Goal: Task Accomplishment & Management: Manage account settings

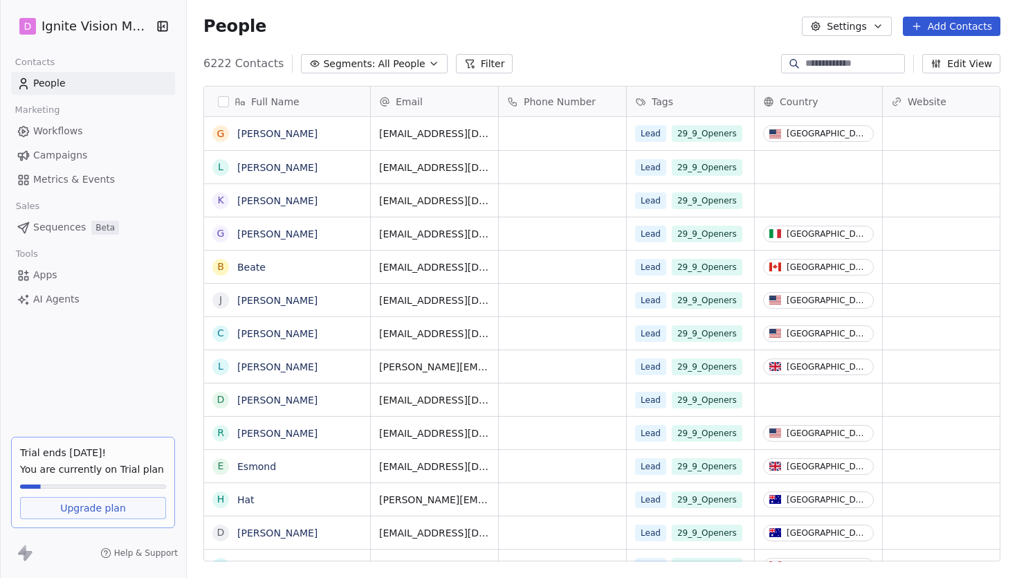
click at [73, 155] on span "Campaigns" at bounding box center [60, 155] width 54 height 15
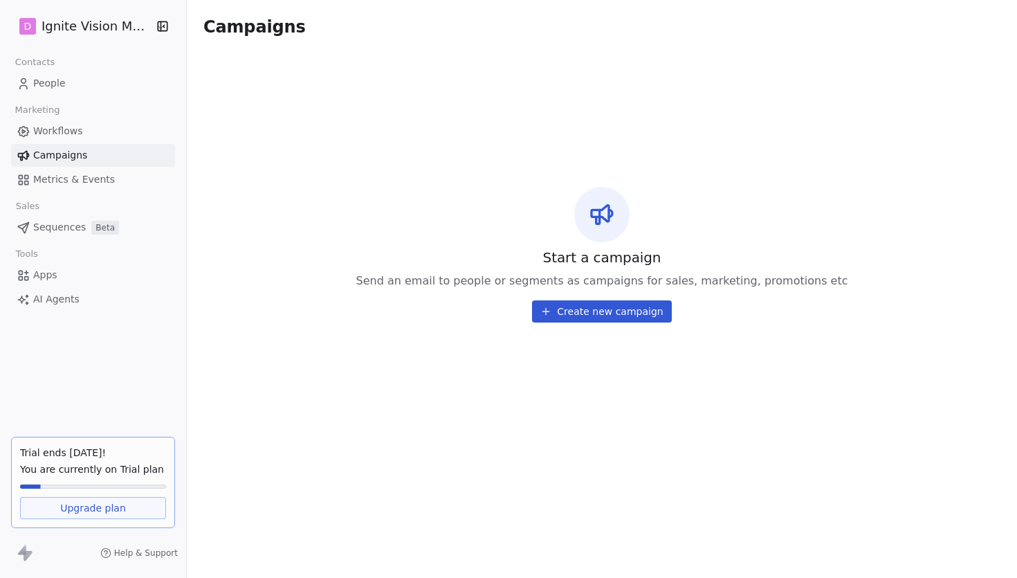
click at [55, 78] on span "People" at bounding box center [49, 83] width 33 height 15
click at [75, 75] on link "People" at bounding box center [93, 83] width 164 height 23
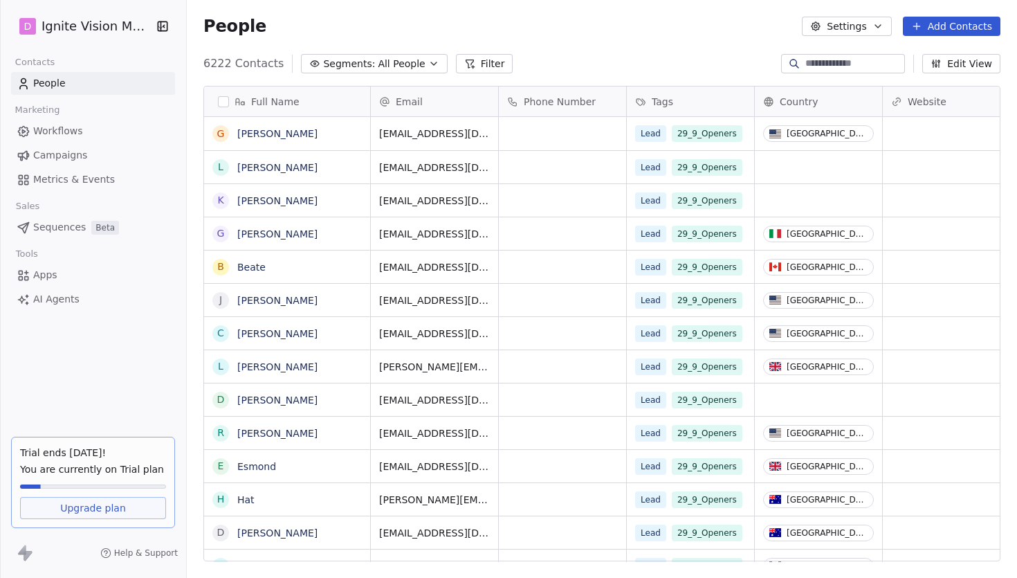
scroll to position [508, 830]
click at [112, 28] on html "D Ignite Vision Media Contacts People Marketing Workflows Campaigns Metrics & E…" at bounding box center [508, 289] width 1017 height 578
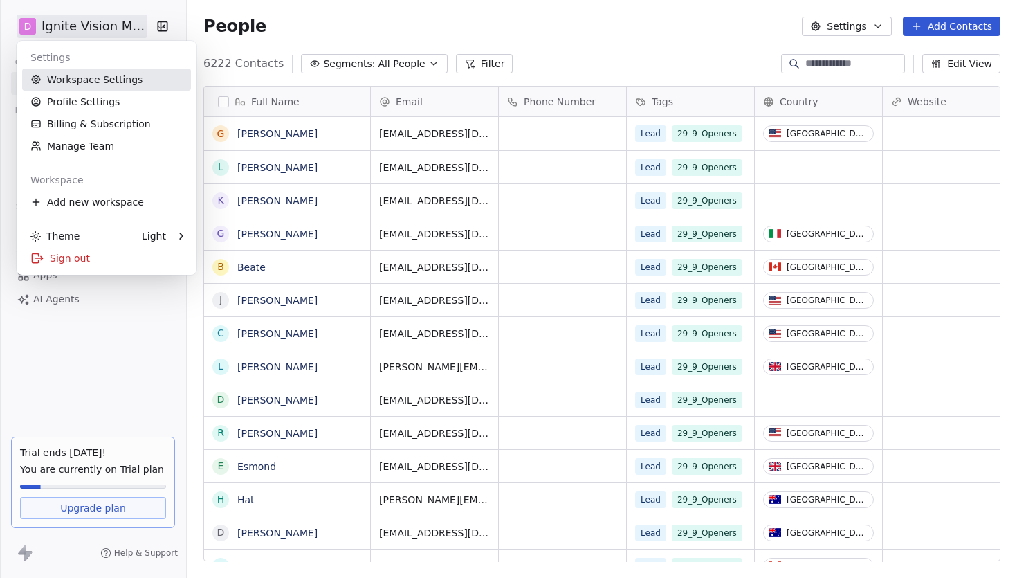
click at [93, 75] on link "Workspace Settings" at bounding box center [106, 79] width 169 height 22
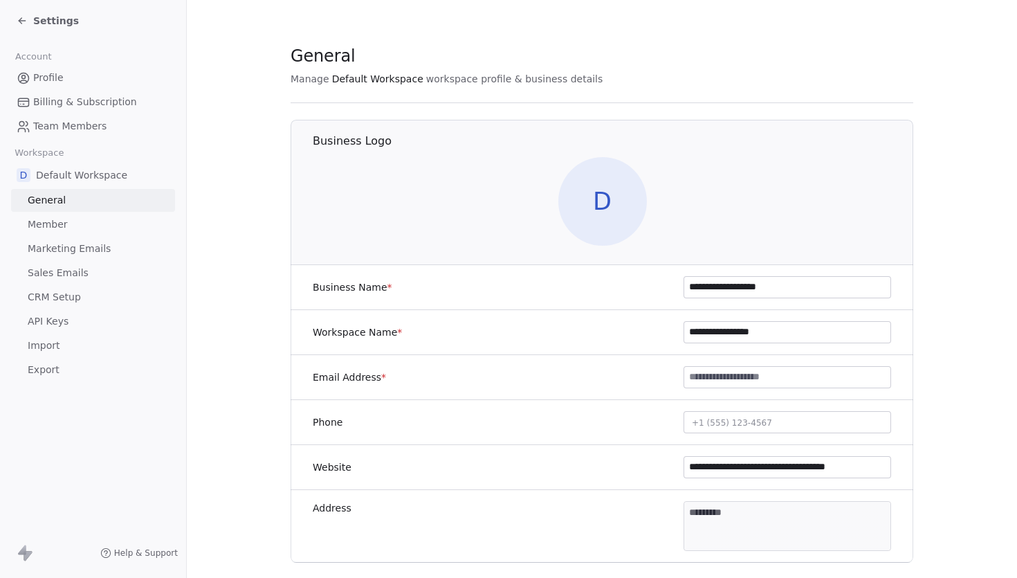
click at [824, 467] on input "**********" at bounding box center [787, 467] width 206 height 21
click at [100, 250] on span "Marketing Emails" at bounding box center [69, 248] width 83 height 15
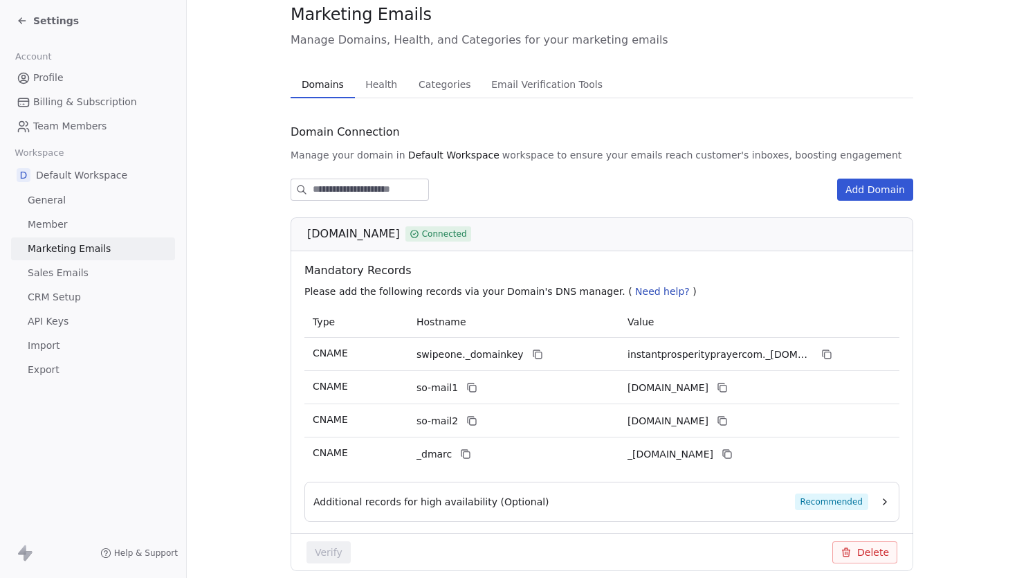
scroll to position [48, 0]
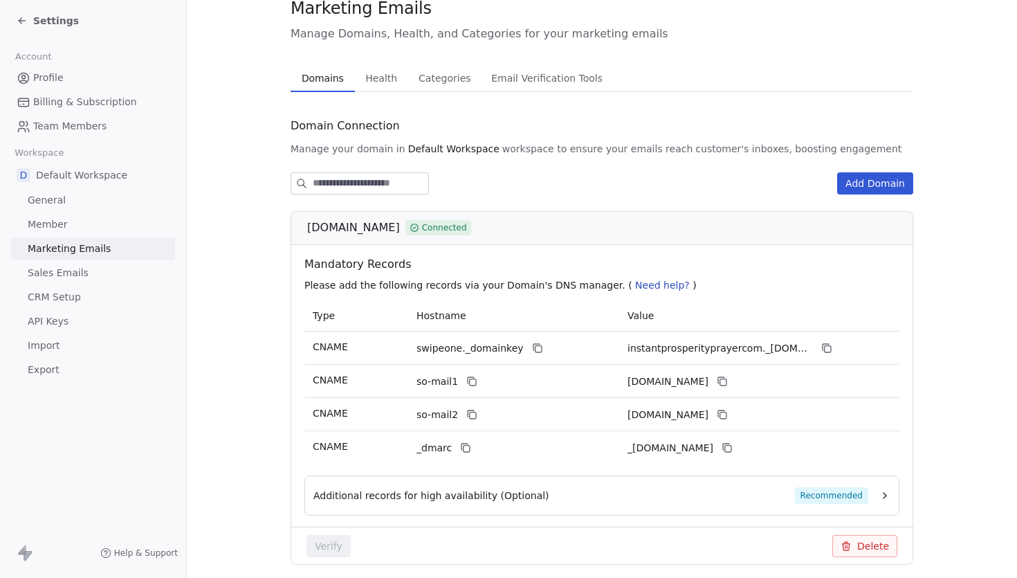
click at [400, 230] on span "[DOMAIN_NAME]" at bounding box center [353, 227] width 93 height 17
copy div "[DOMAIN_NAME]"
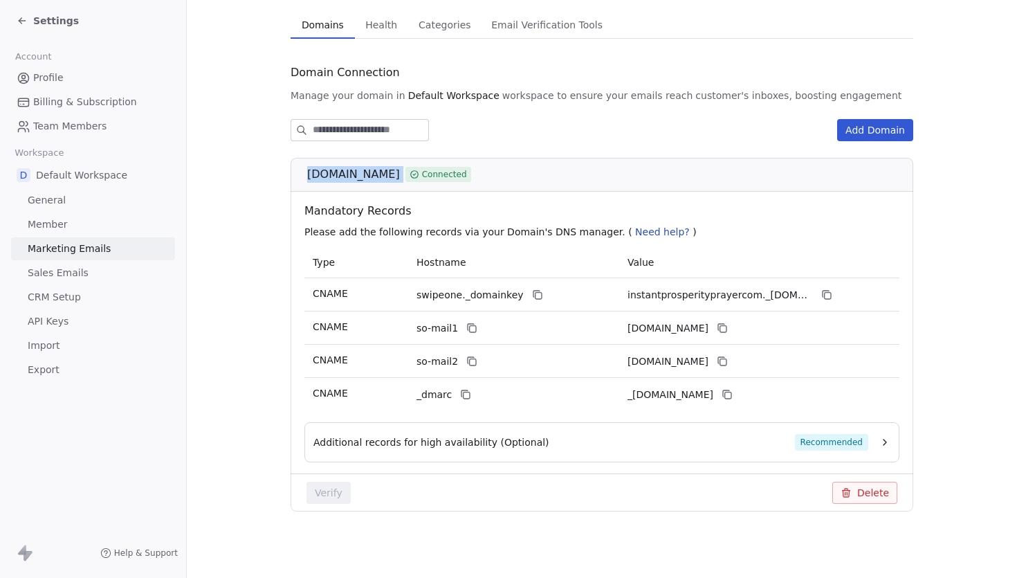
scroll to position [0, 0]
